Goal: Information Seeking & Learning: Learn about a topic

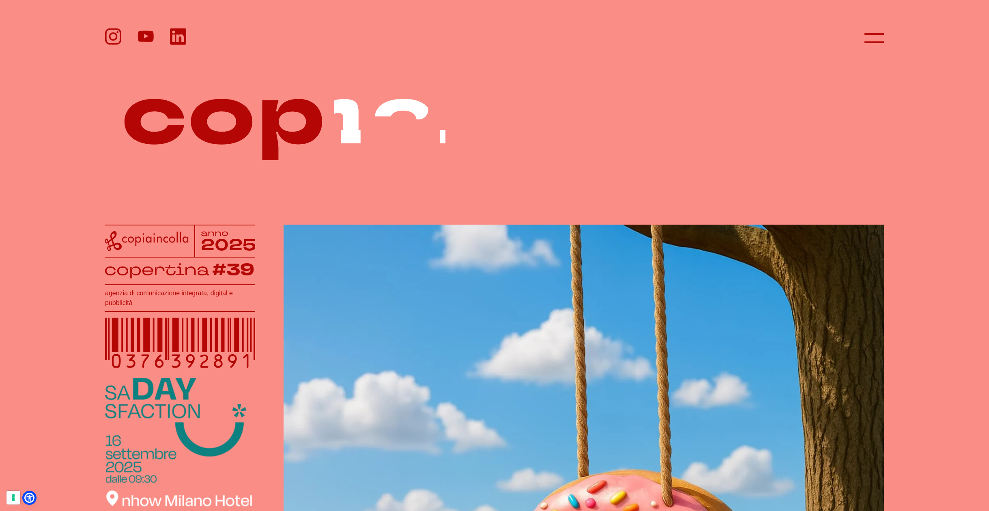
click at [853, 36] on div at bounding box center [494, 37] width 779 height 19
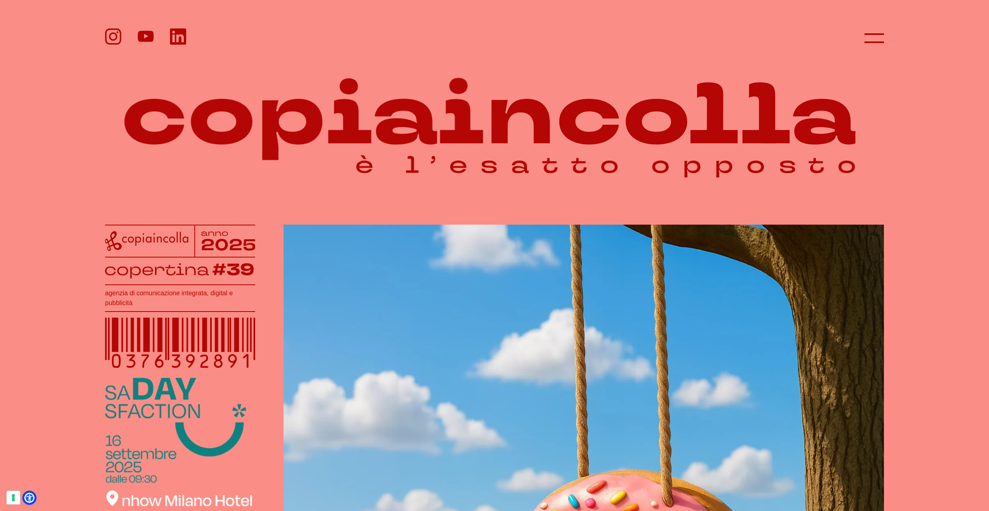
click at [862, 34] on div at bounding box center [494, 37] width 779 height 19
click at [866, 39] on icon at bounding box center [874, 37] width 19 height 19
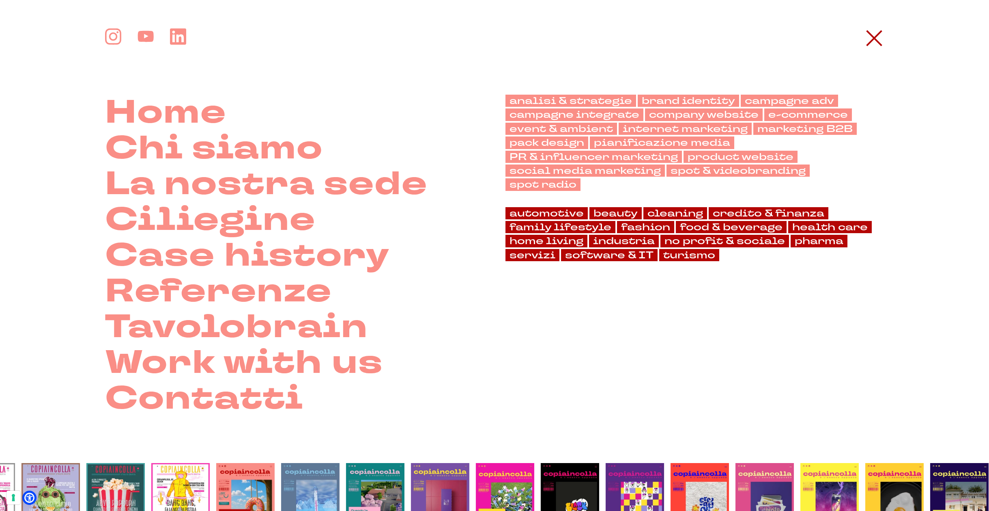
click at [403, 481] on img at bounding box center [375, 506] width 58 height 86
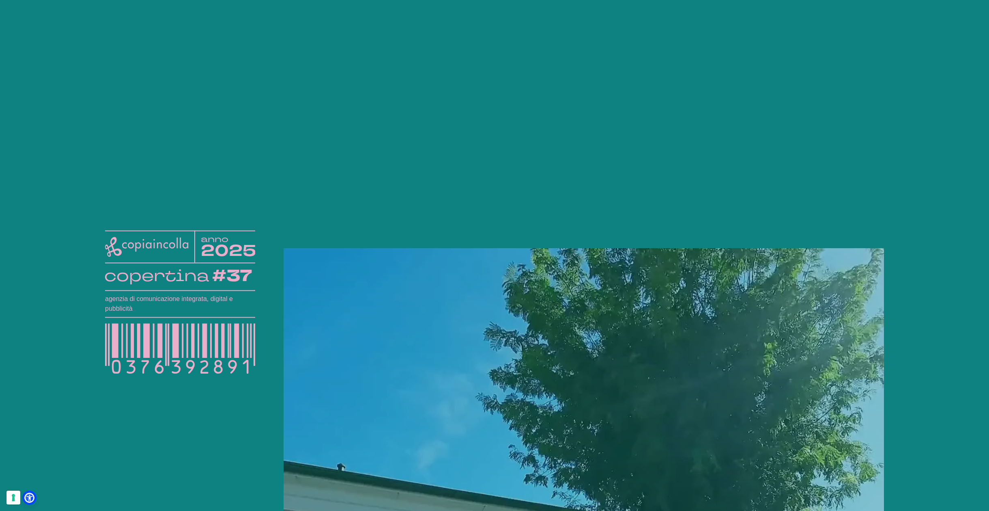
scroll to position [39, 0]
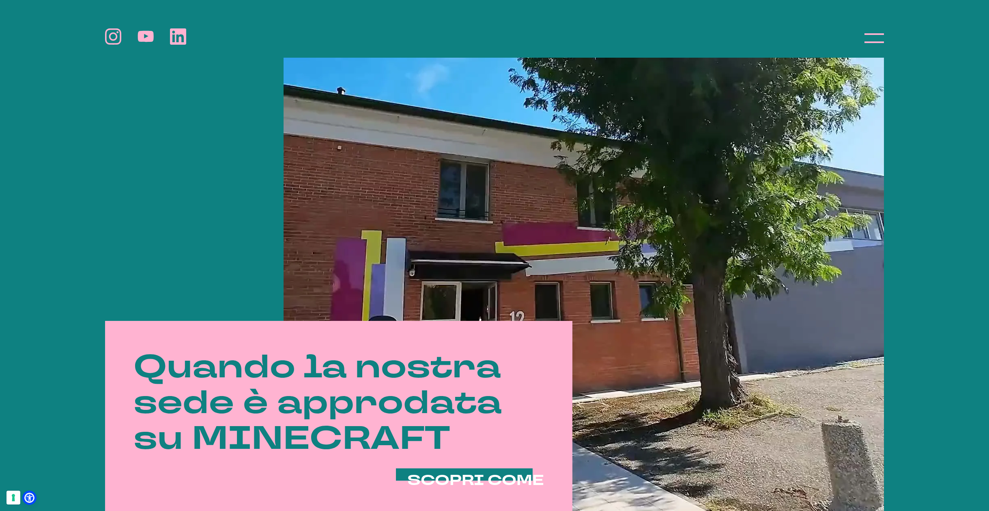
scroll to position [352, 0]
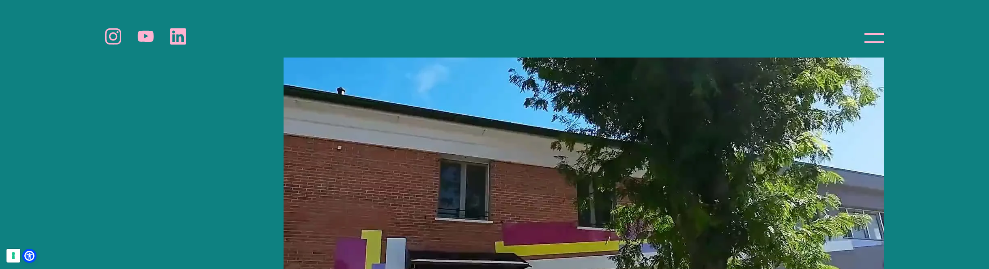
click at [619, 155] on video at bounding box center [584, 209] width 601 height 673
drag, startPoint x: 501, startPoint y: 198, endPoint x: 787, endPoint y: 257, distance: 292.2
click at [787, 257] on video at bounding box center [584, 209] width 601 height 673
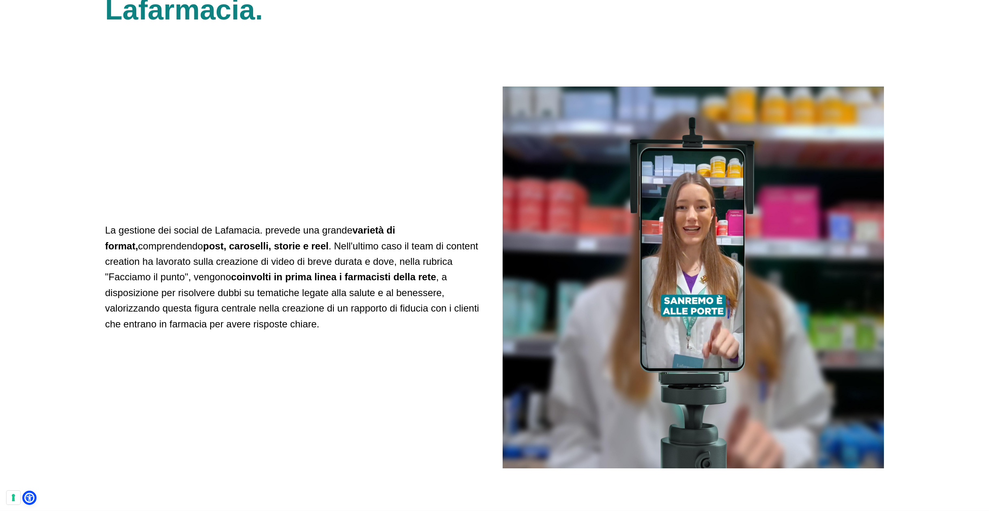
scroll to position [2427, 0]
drag, startPoint x: 532, startPoint y: 252, endPoint x: 536, endPoint y: 254, distance: 4.5
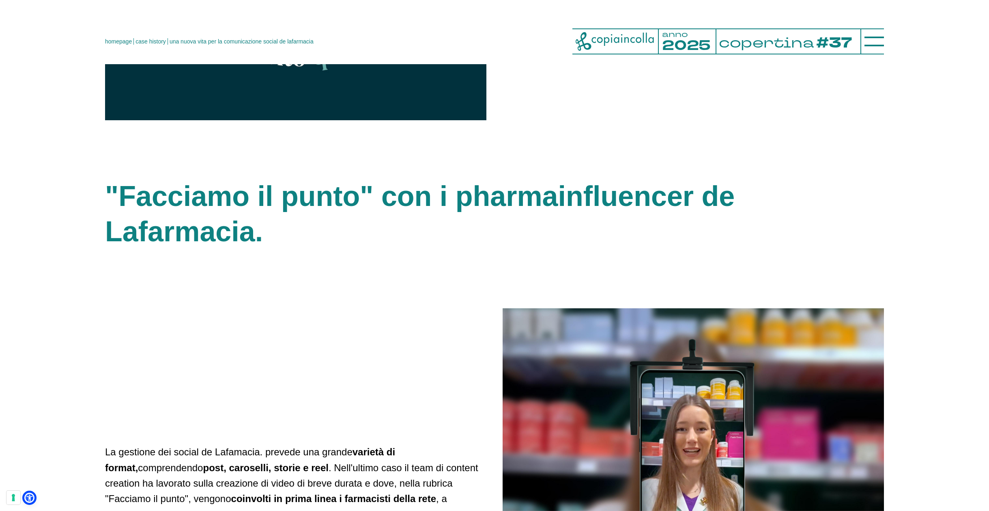
scroll to position [2205, 0]
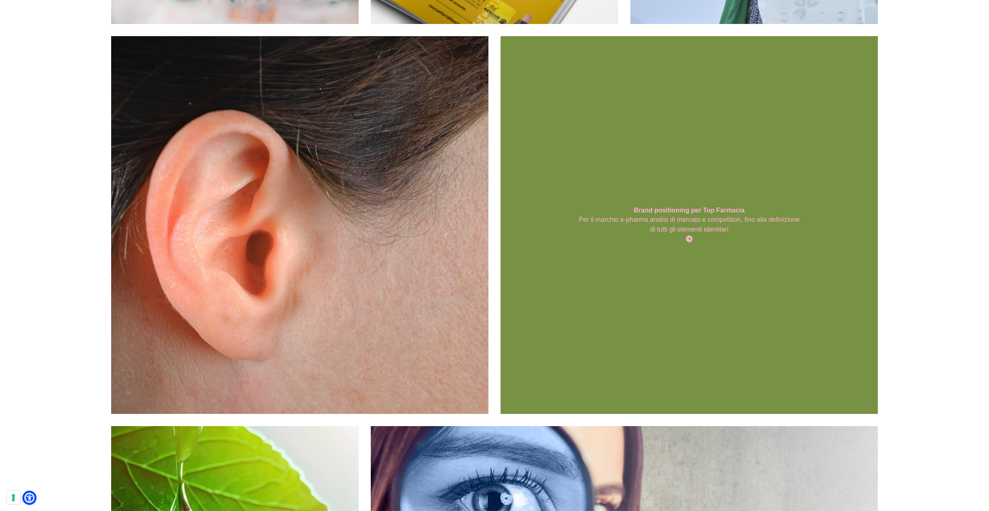
scroll to position [425, 0]
click at [825, 320] on div "Brand positioning per Top Farmacia Per il marchio e-pharma analisi di mercato e…" at bounding box center [689, 224] width 377 height 377
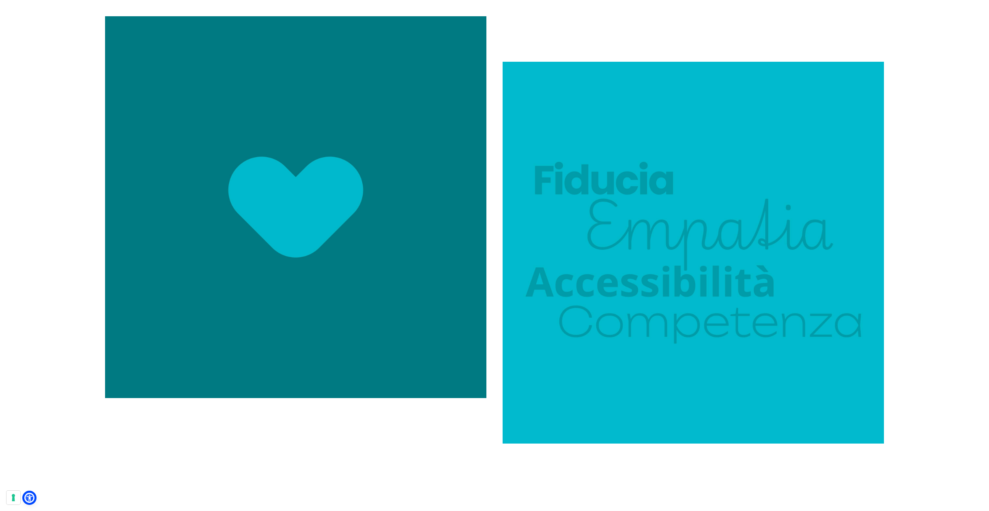
scroll to position [809, 0]
click at [271, 240] on img at bounding box center [295, 206] width 381 height 381
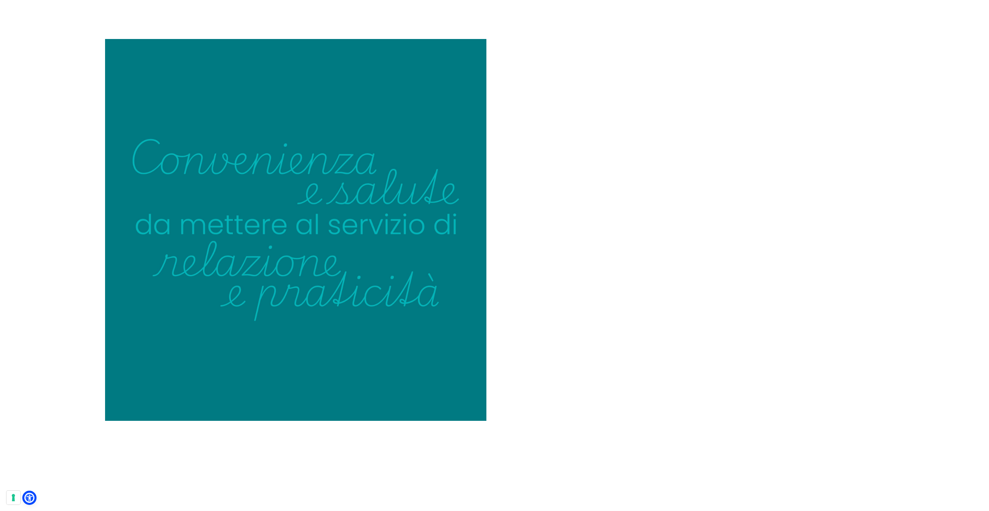
scroll to position [1821, 0]
drag, startPoint x: 631, startPoint y: 216, endPoint x: 710, endPoint y: 244, distance: 83.8
click at [740, 268] on video at bounding box center [693, 191] width 381 height 215
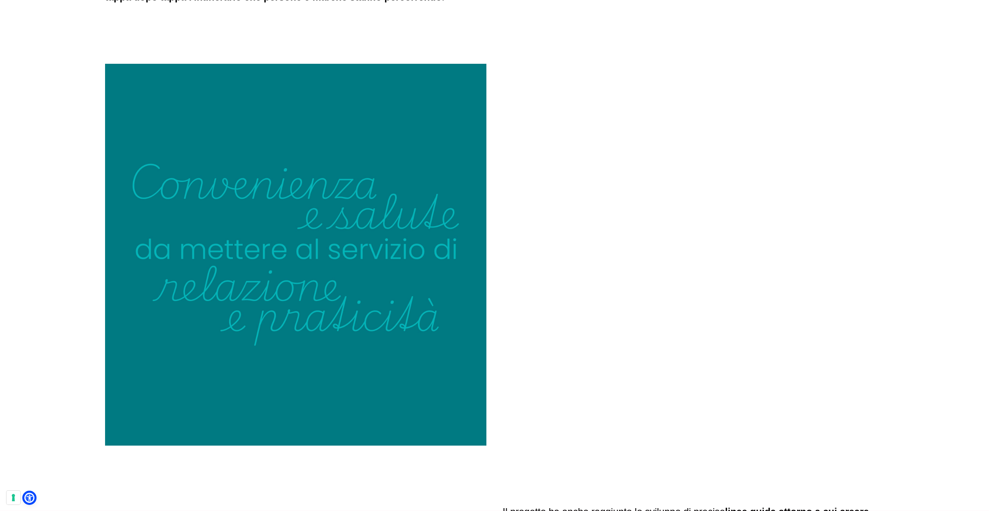
scroll to position [1797, 0]
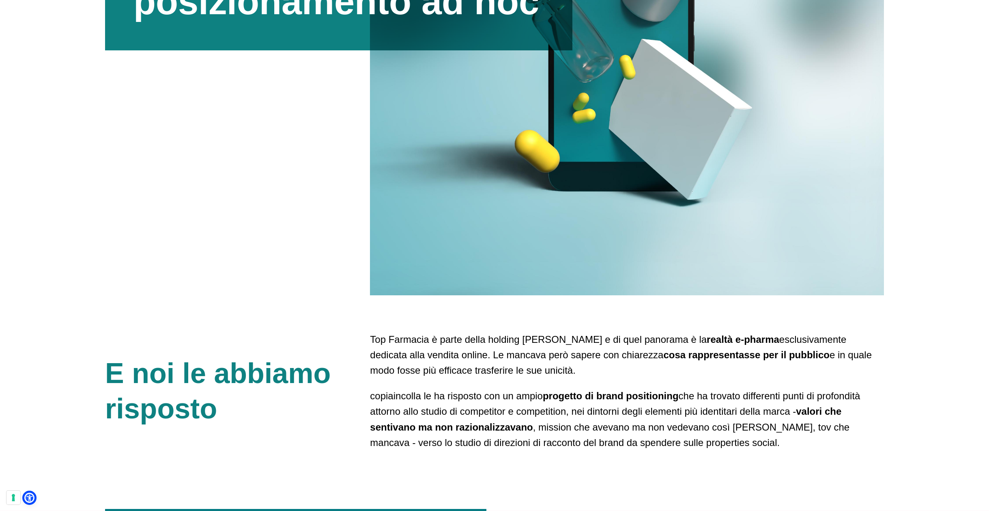
scroll to position [317, 0]
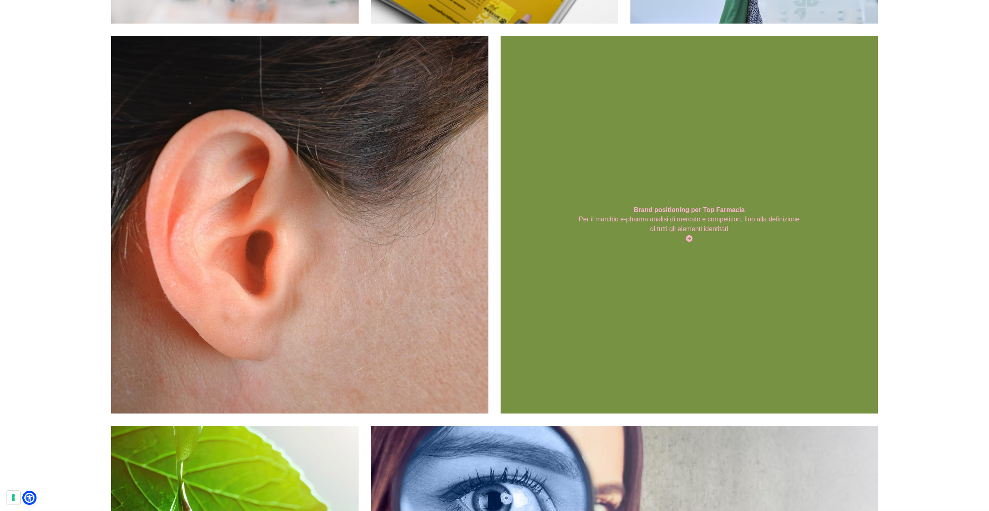
click at [638, 231] on p "Per il marchio e-pharma analisi di mercato e competition, fino alla definizione…" at bounding box center [689, 223] width 226 height 19
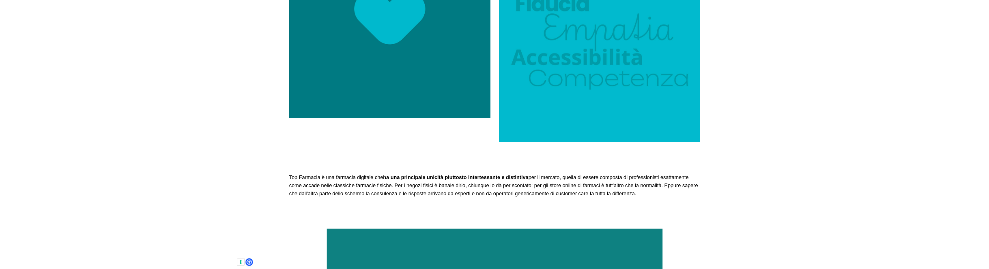
scroll to position [983, 0]
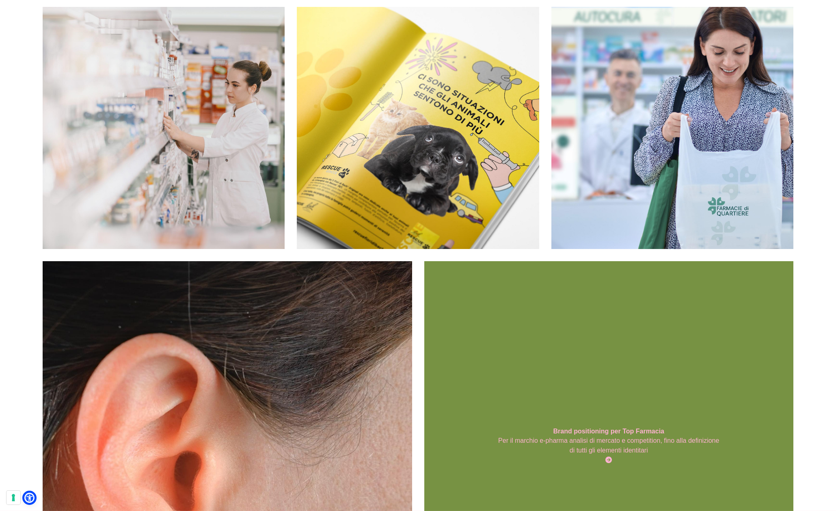
scroll to position [194, 0]
click at [621, 319] on div "Brand positioning per Top Farmacia Per il marchio e-pharma analisi di mercato e…" at bounding box center [608, 445] width 369 height 369
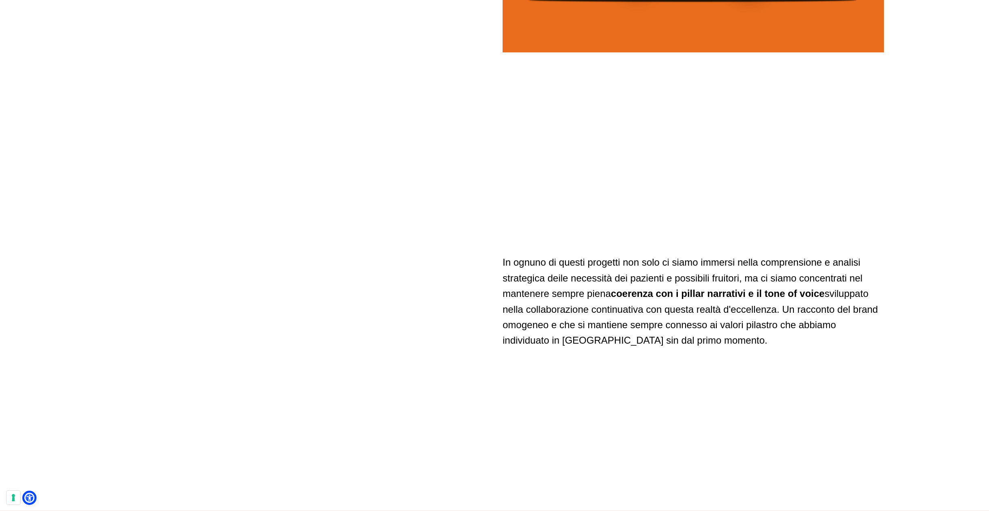
scroll to position [3834, 0]
drag, startPoint x: 273, startPoint y: 323, endPoint x: 902, endPoint y: 461, distance: 643.9
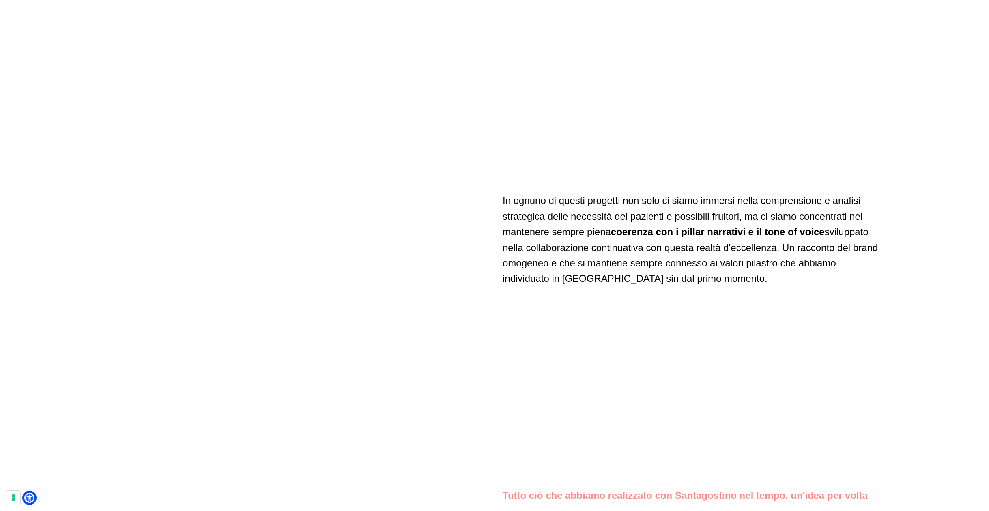
scroll to position [3896, 0]
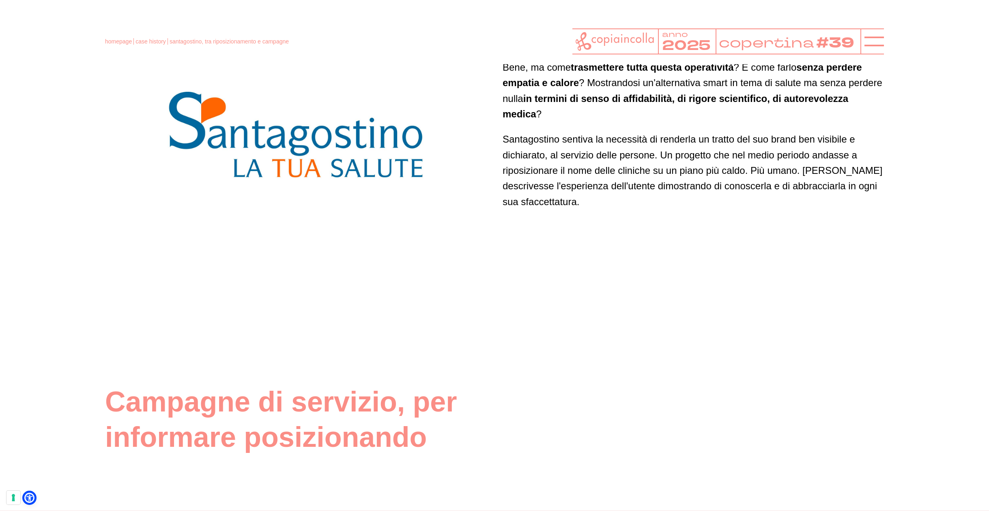
scroll to position [1030, 0]
drag, startPoint x: 192, startPoint y: 242, endPoint x: 470, endPoint y: 2, distance: 367.4
click at [869, 40] on icon at bounding box center [874, 41] width 19 height 19
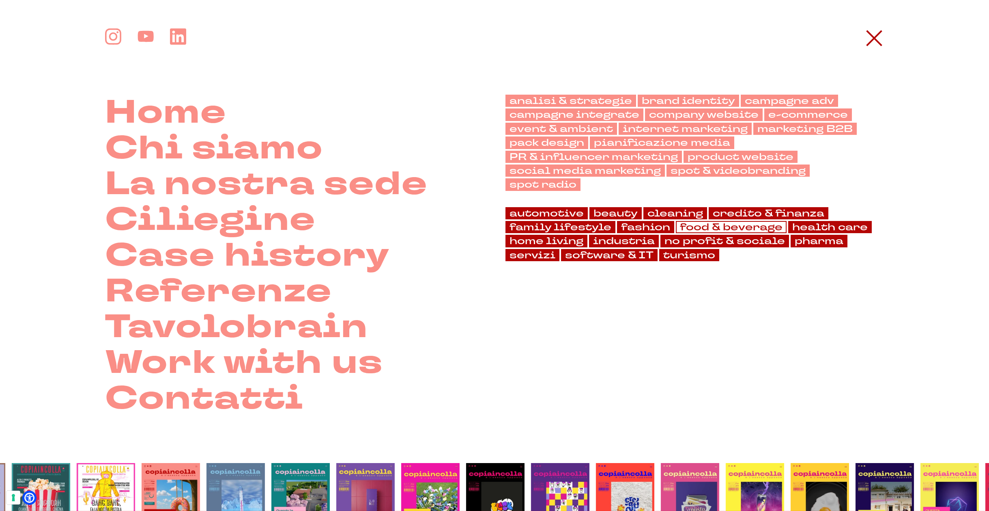
click at [774, 226] on link "food & beverage" at bounding box center [731, 227] width 111 height 12
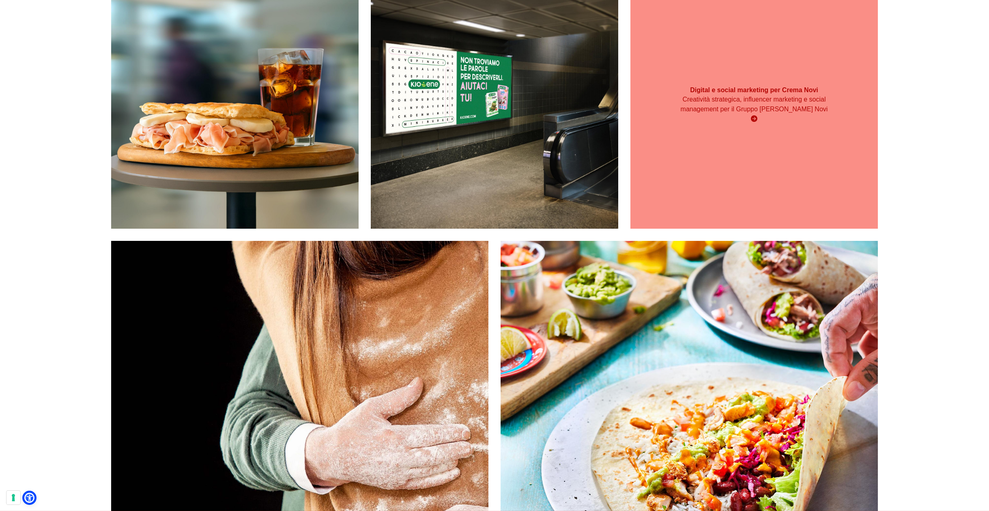
click at [724, 371] on div "Il nuovo sito di Calavera Per il brand di Roadhouse, un nuovo spazio web per co…" at bounding box center [689, 429] width 377 height 377
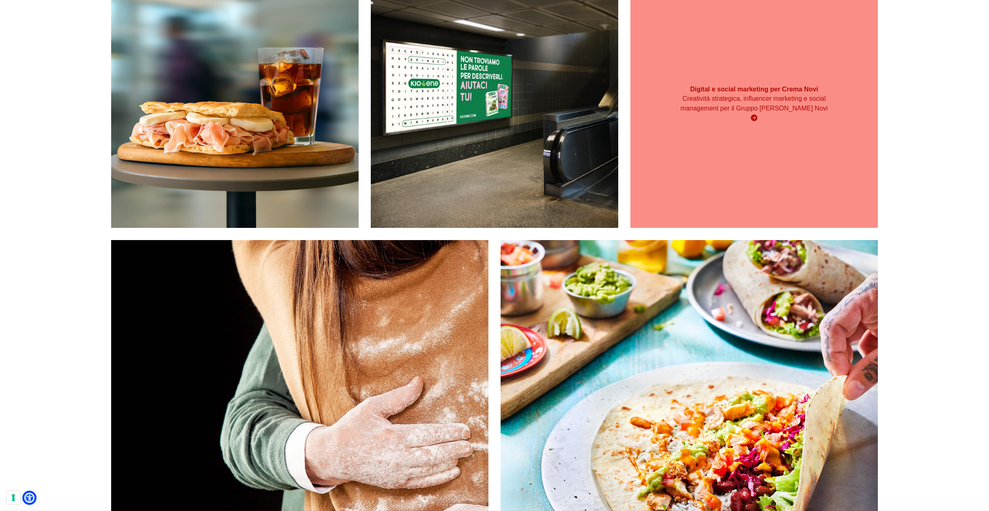
scroll to position [221, 0]
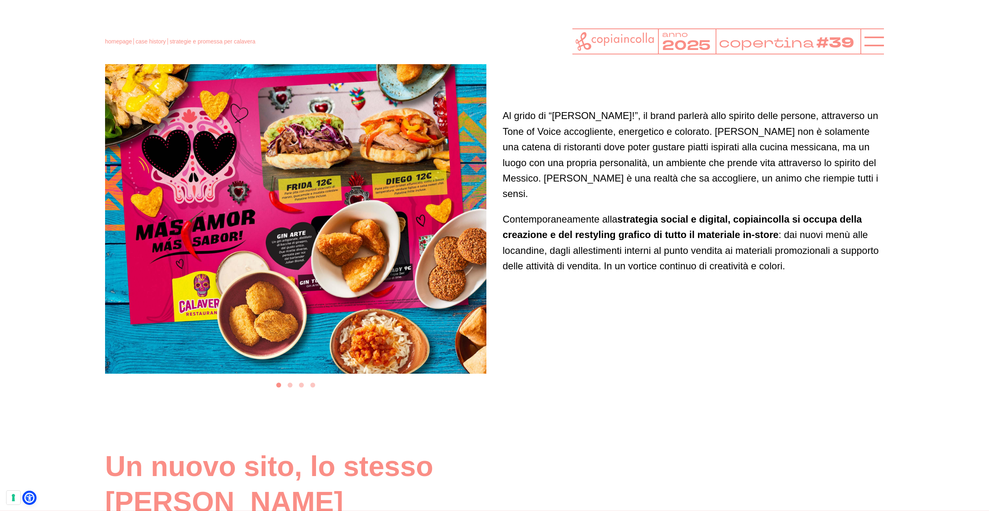
scroll to position [2285, 0]
click at [289, 391] on li "Select a slide to show" at bounding box center [289, 385] width 11 height 11
click at [291, 388] on button "Go to slide 2" at bounding box center [290, 385] width 5 height 5
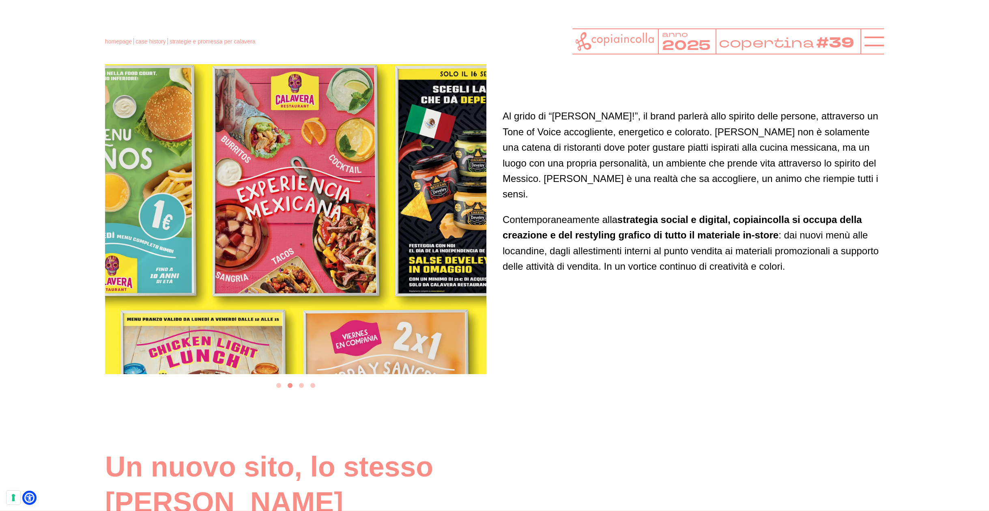
click at [302, 388] on button "Go to slide 3" at bounding box center [301, 385] width 5 height 5
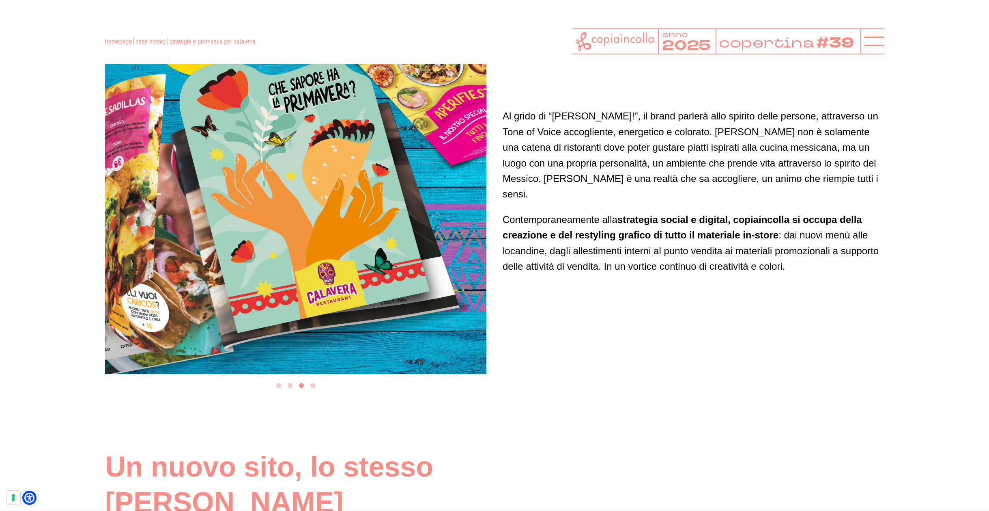
click at [310, 388] on button "Go to slide 4" at bounding box center [312, 385] width 5 height 5
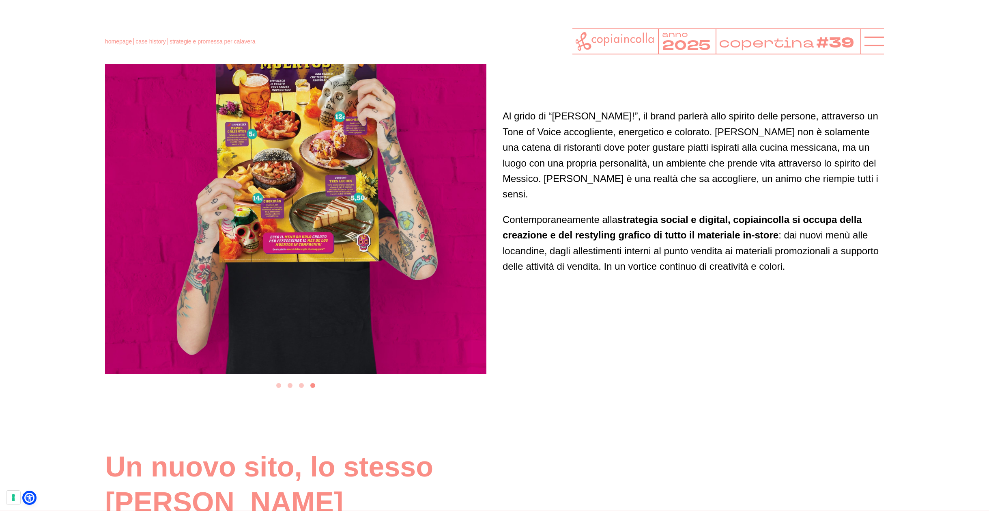
click at [287, 391] on li "Select a slide to show" at bounding box center [289, 385] width 11 height 11
click at [290, 388] on button "Go to slide 2" at bounding box center [290, 385] width 5 height 5
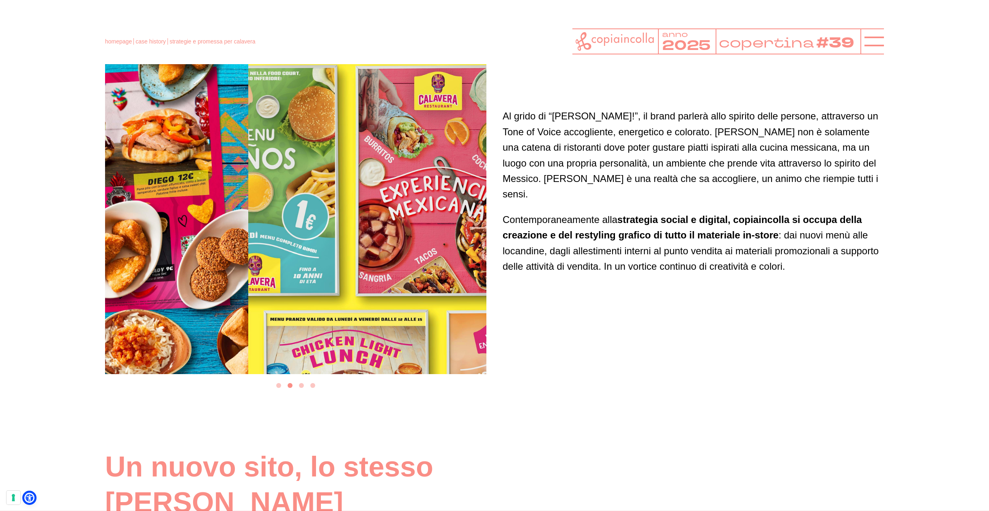
drag, startPoint x: 341, startPoint y: 362, endPoint x: 300, endPoint y: 366, distance: 40.8
click at [300, 366] on img "2 of 4" at bounding box center [438, 182] width 381 height 381
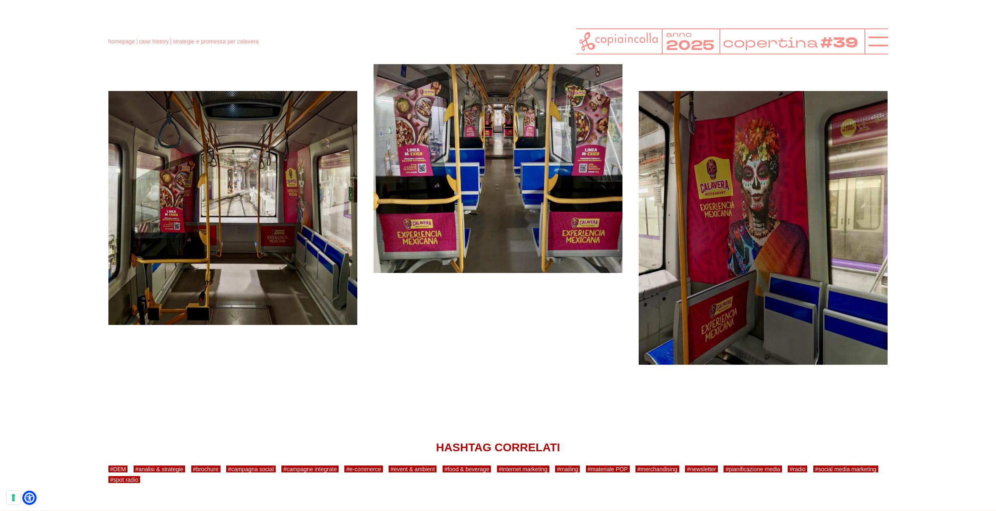
scroll to position [4603, 0]
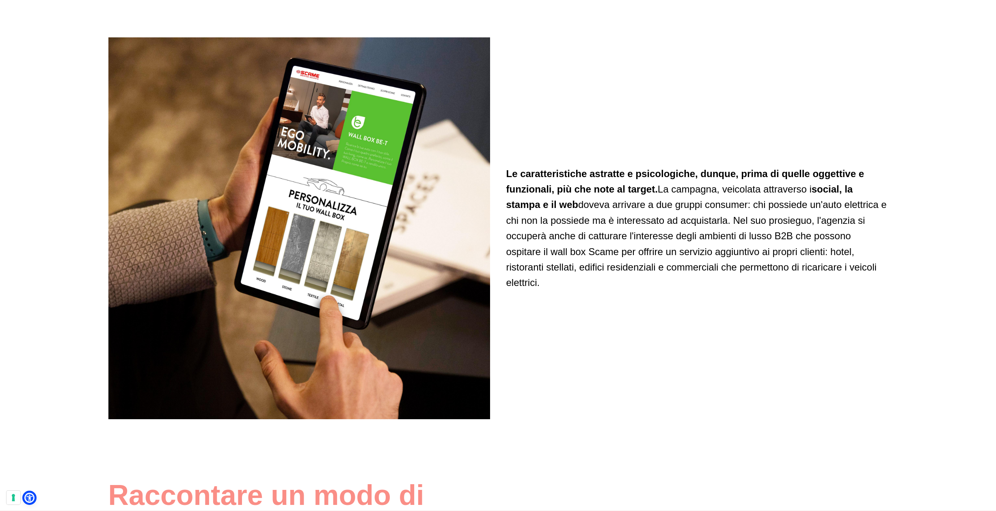
scroll to position [1714, 0]
click at [306, 212] on img at bounding box center [298, 227] width 381 height 381
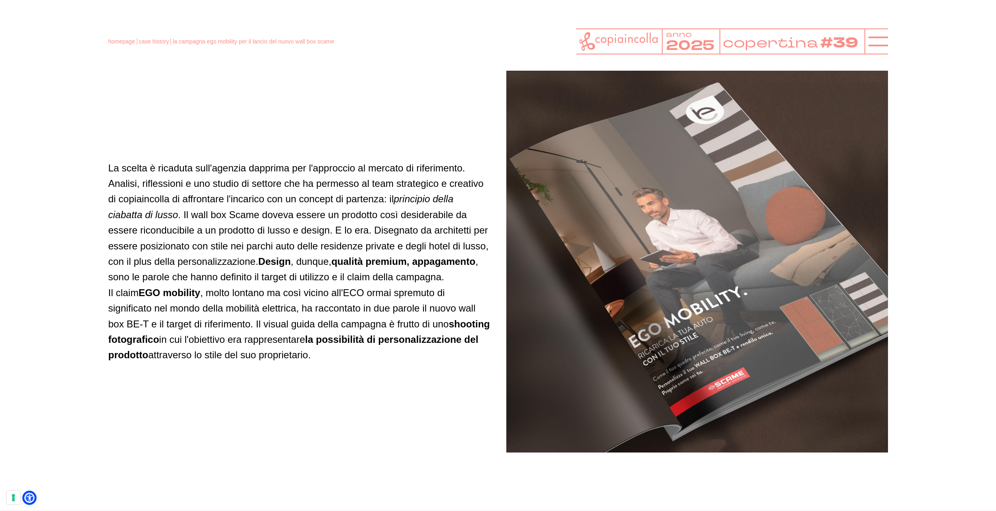
scroll to position [1240, 0]
